Goal: Task Accomplishment & Management: Manage account settings

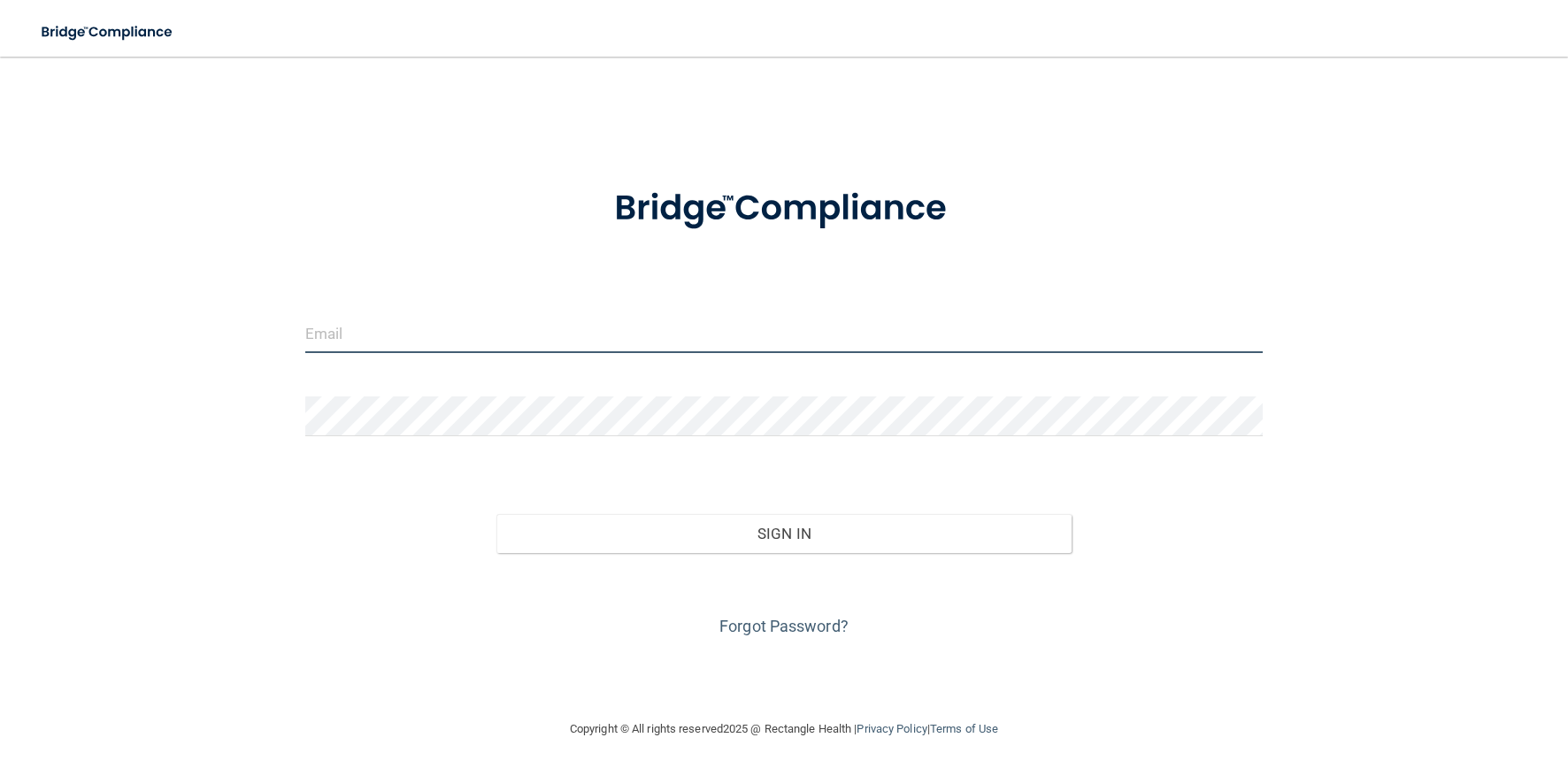
click at [497, 332] on input "email" at bounding box center [784, 333] width 958 height 40
type input "[PERSON_NAME][EMAIL_ADDRESS][DOMAIN_NAME]"
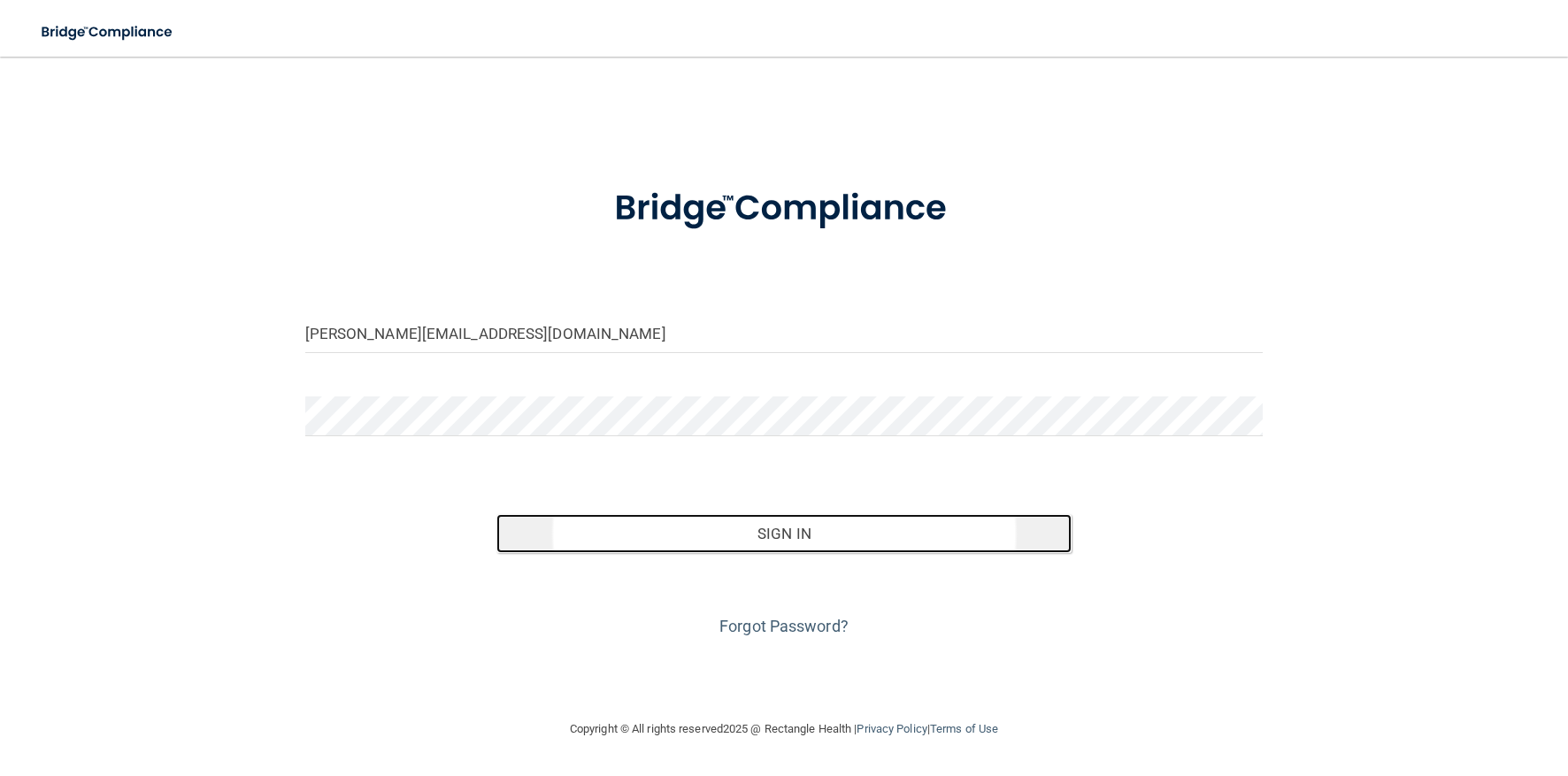
click at [674, 546] on button "Sign In" at bounding box center [783, 534] width 575 height 39
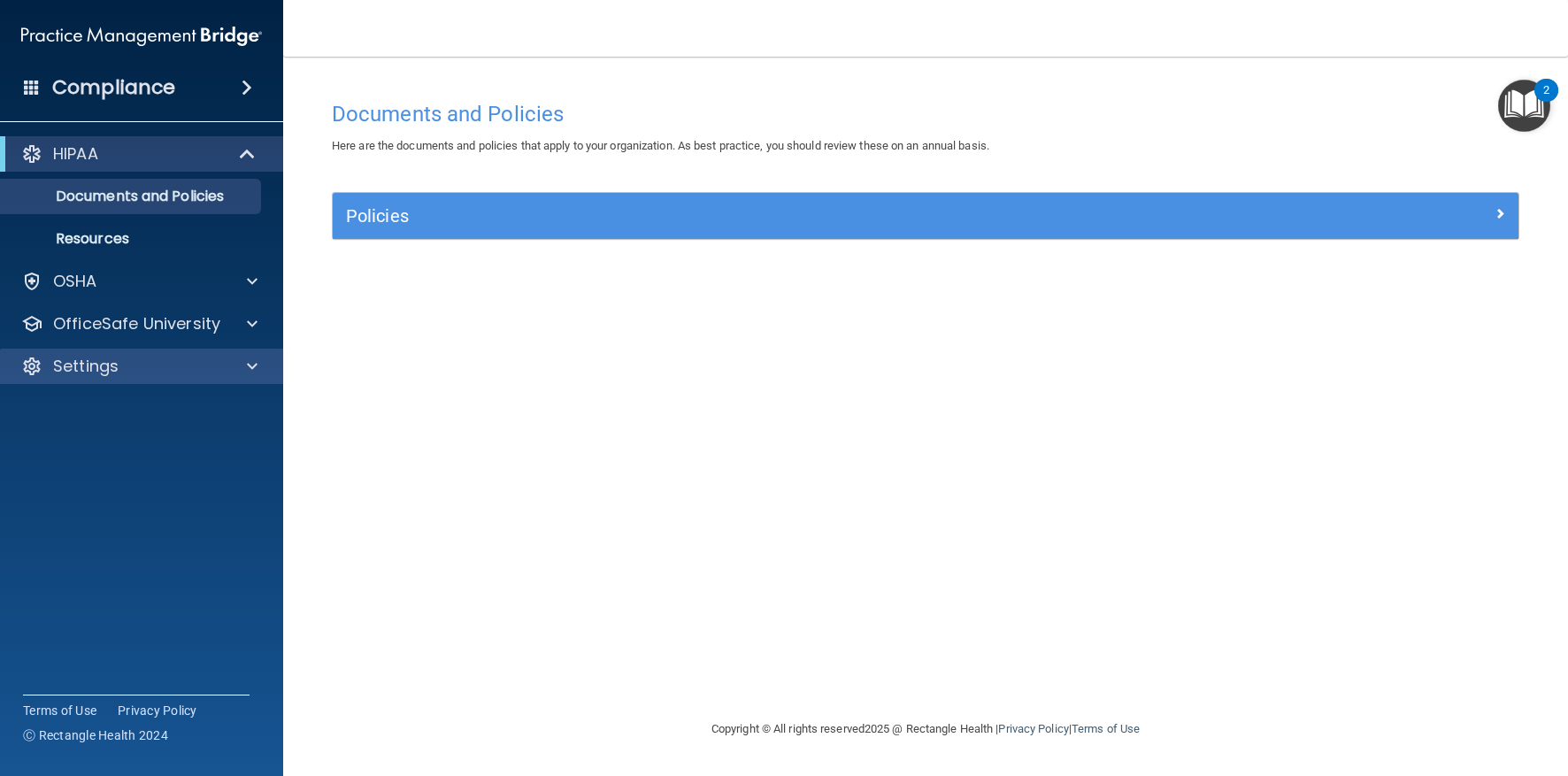
click at [173, 378] on div "Settings" at bounding box center [142, 366] width 284 height 35
click at [234, 366] on div at bounding box center [249, 366] width 44 height 22
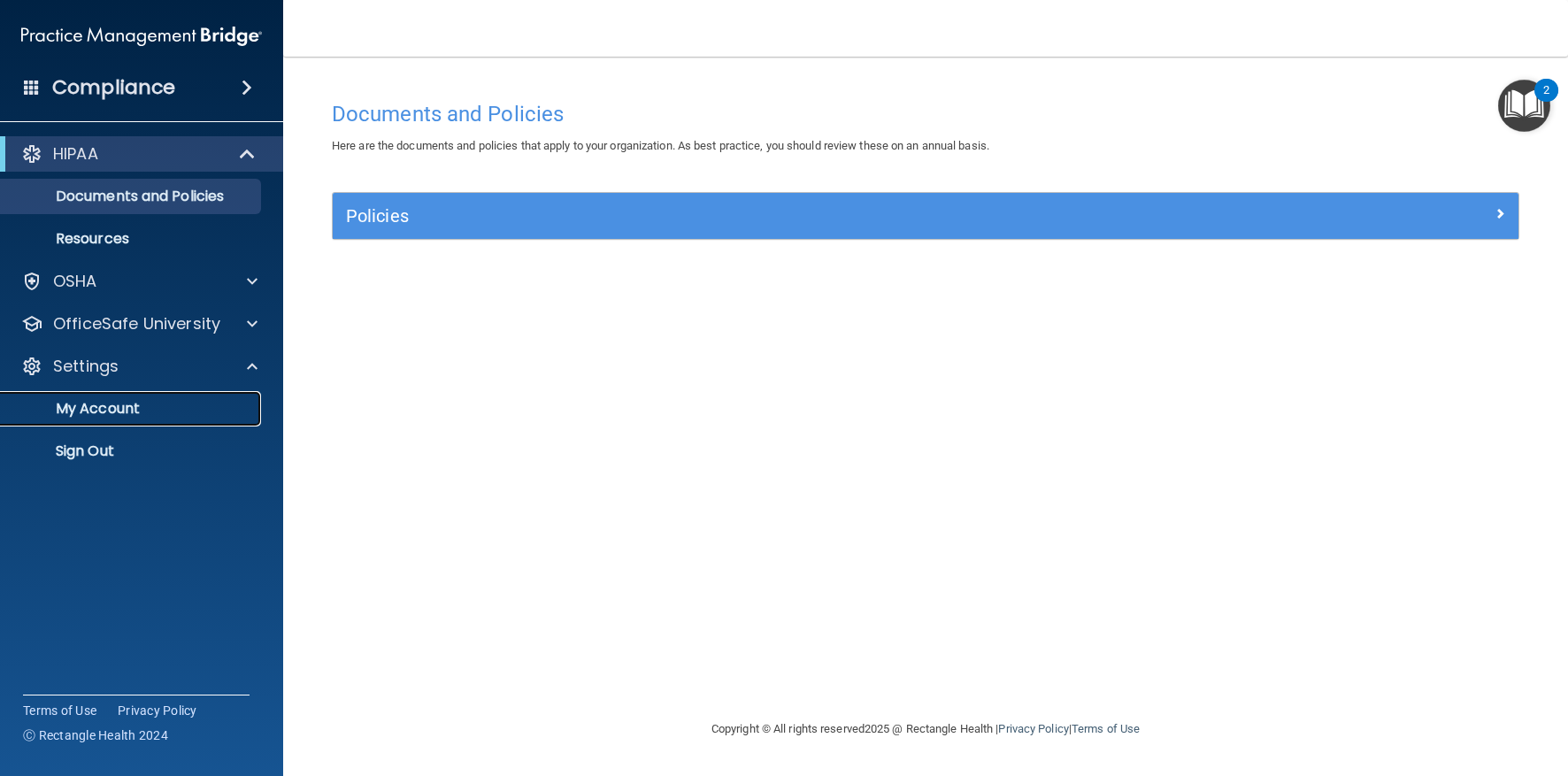
click at [111, 413] on p "My Account" at bounding box center [132, 409] width 241 height 18
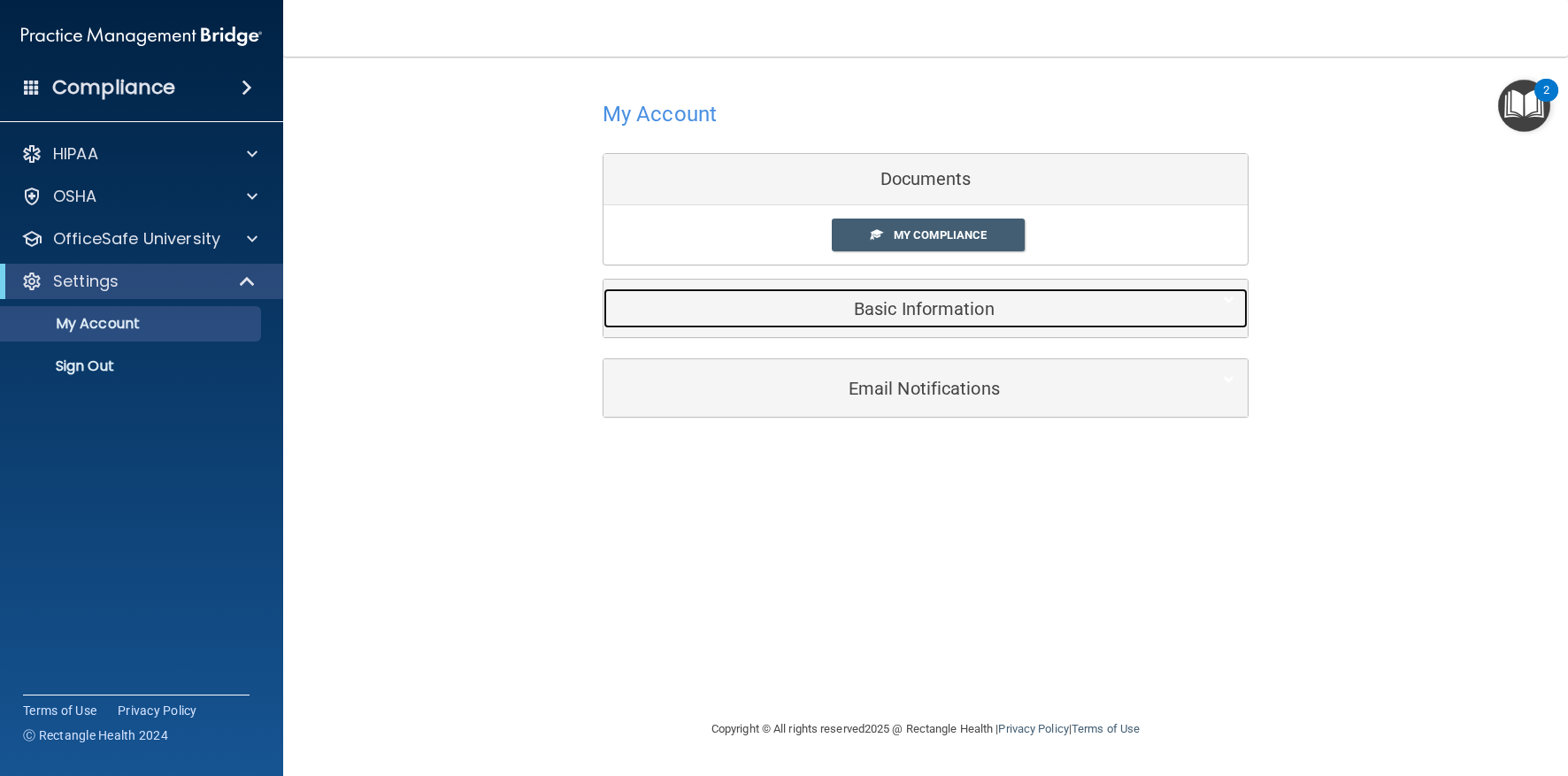
click at [914, 315] on h5 "Basic Information" at bounding box center [898, 309] width 564 height 20
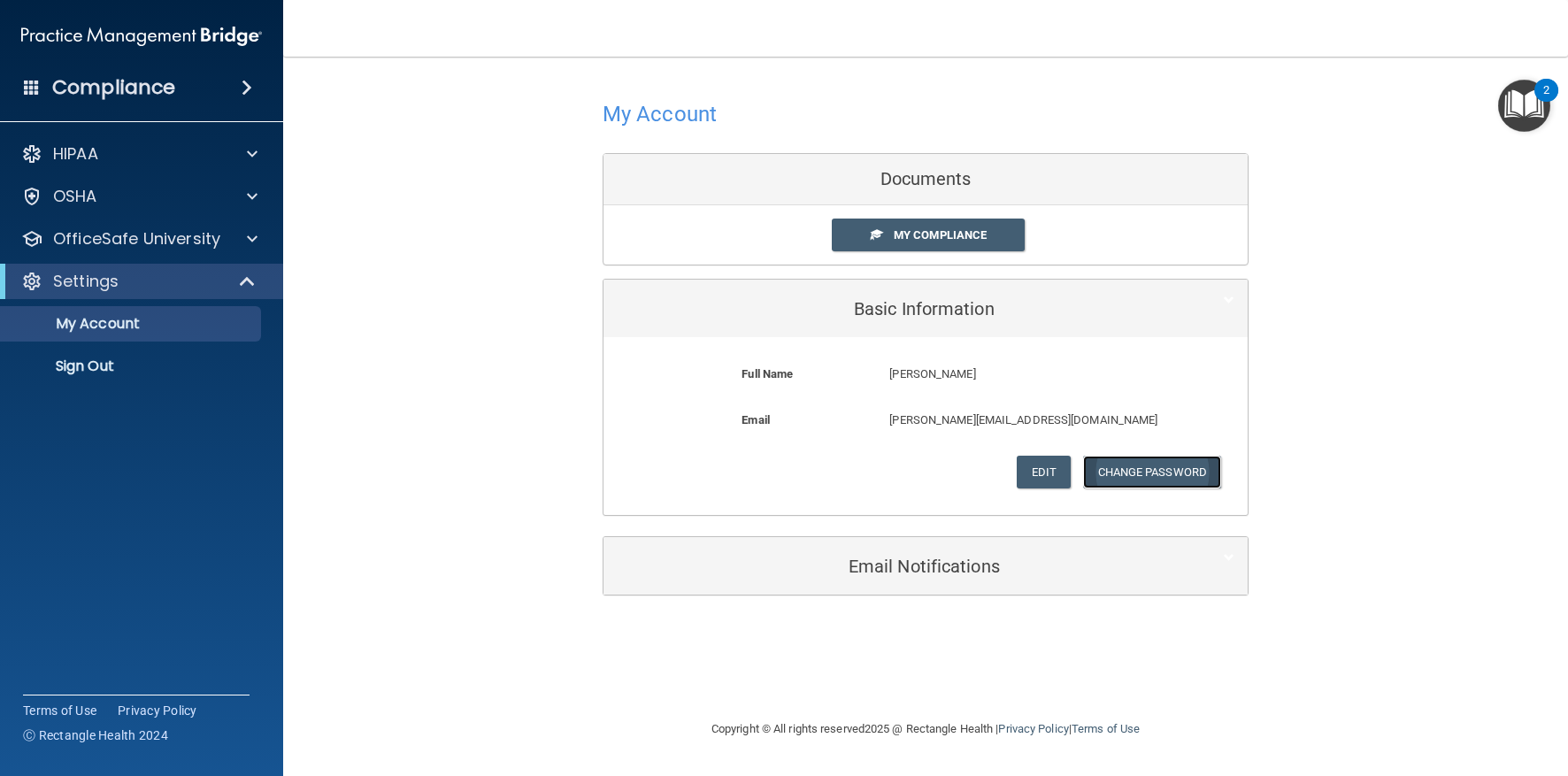
click at [1125, 476] on button "Change Password" at bounding box center [1152, 471] width 139 height 32
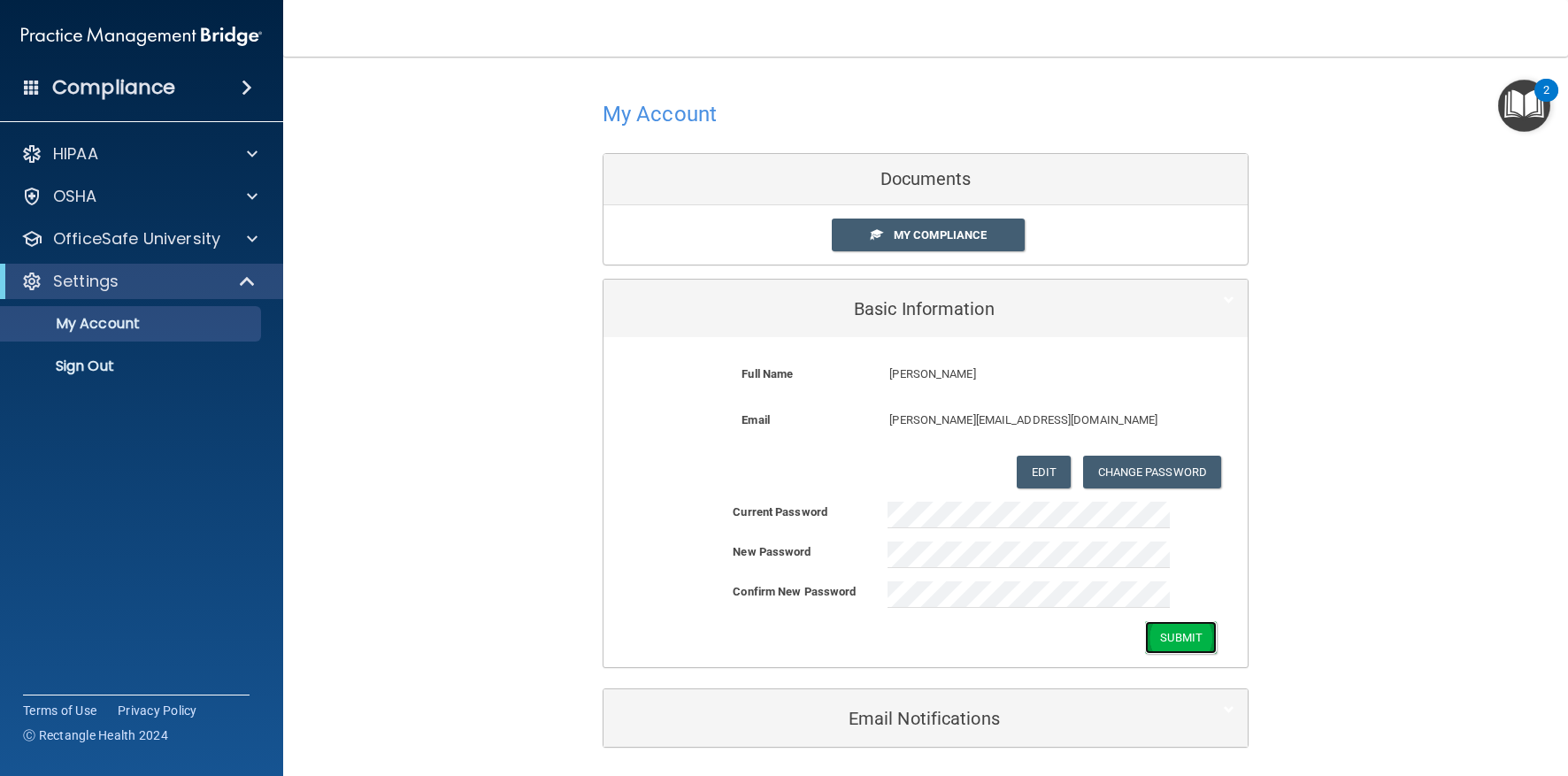
click at [1154, 623] on button "Submit" at bounding box center [1180, 637] width 72 height 32
